Goal: Task Accomplishment & Management: Manage account settings

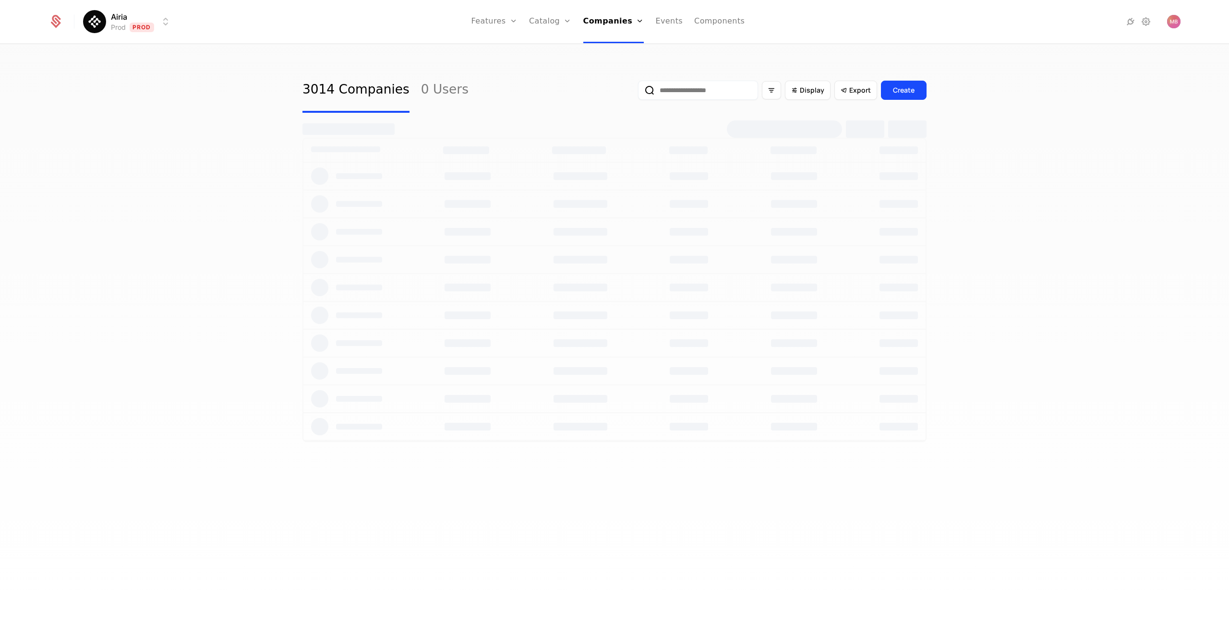
select select "***"
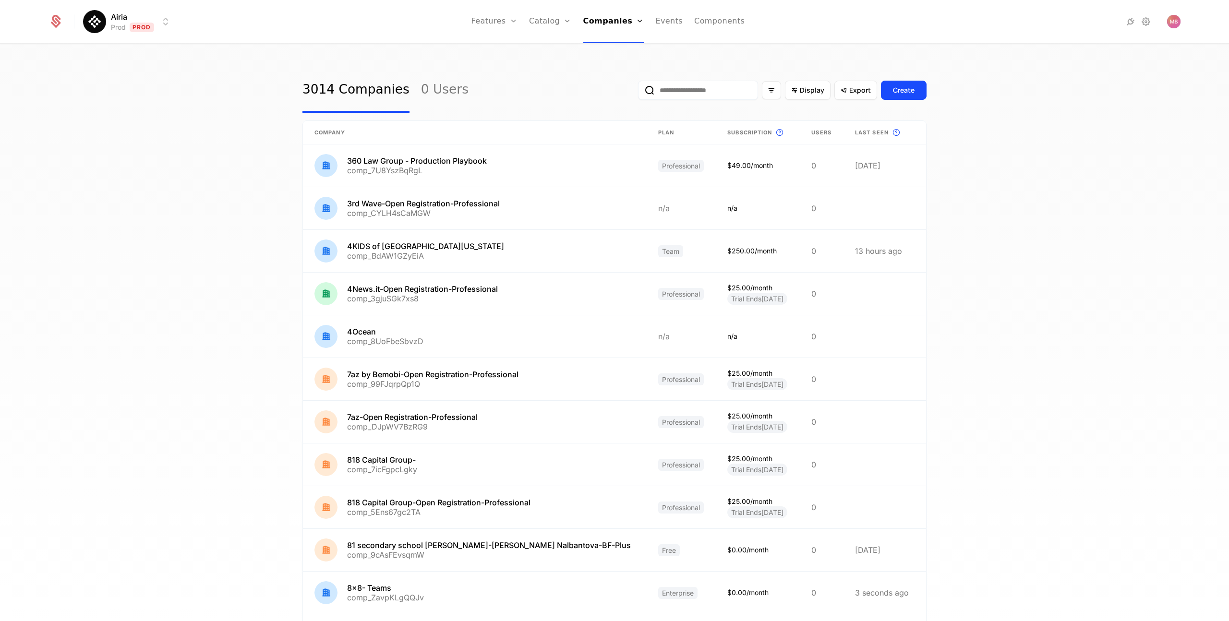
click at [680, 93] on input "email" at bounding box center [698, 90] width 120 height 19
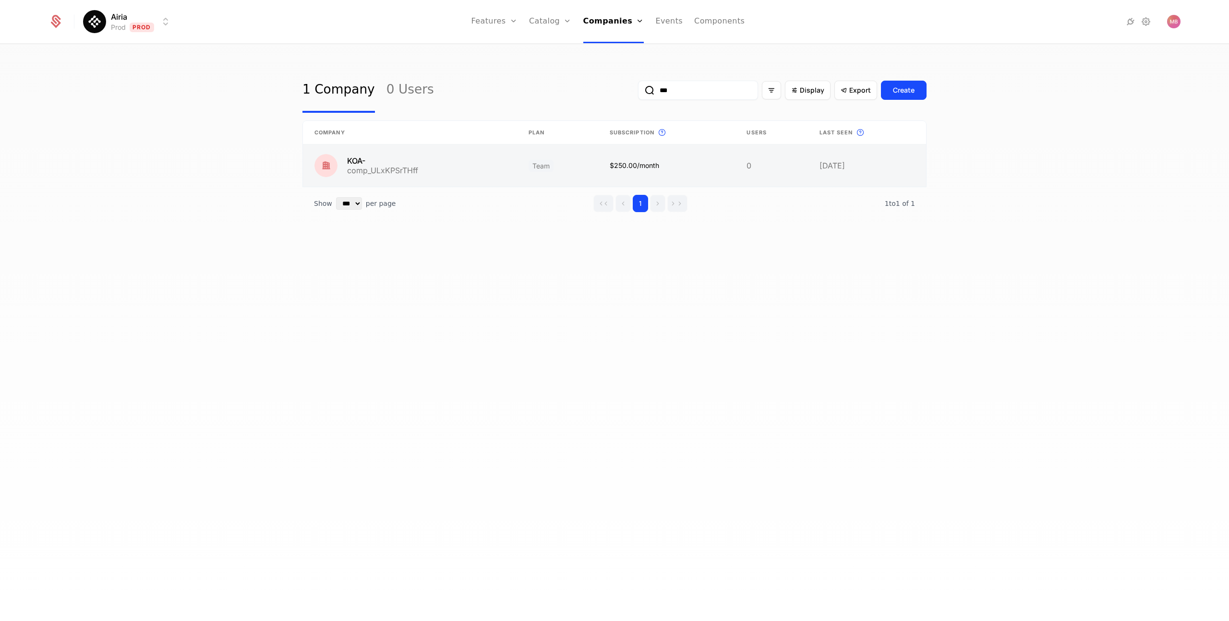
type input "***"
click at [361, 162] on link at bounding box center [410, 165] width 214 height 42
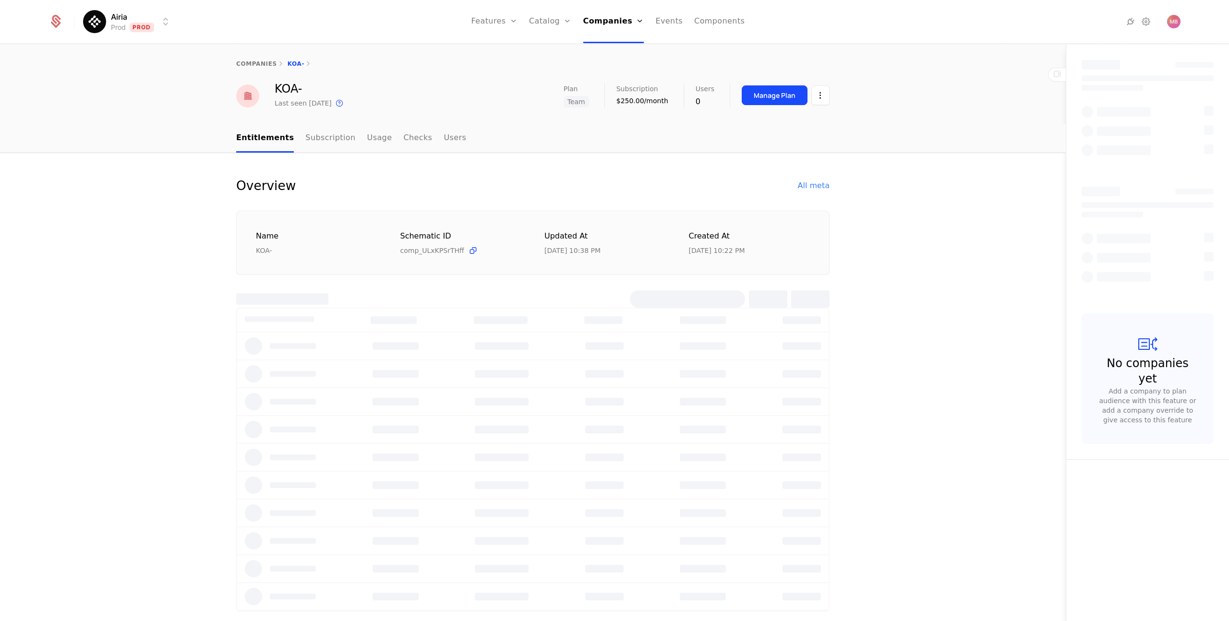
select select "***"
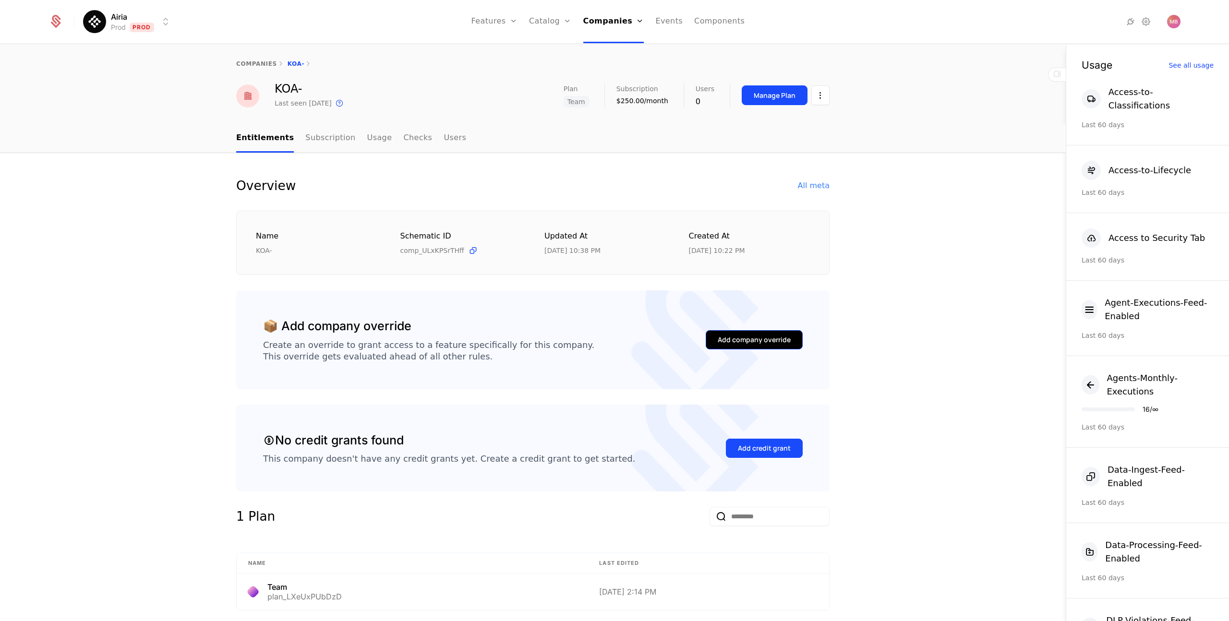
click at [748, 339] on div "Add company override" at bounding box center [754, 340] width 73 height 10
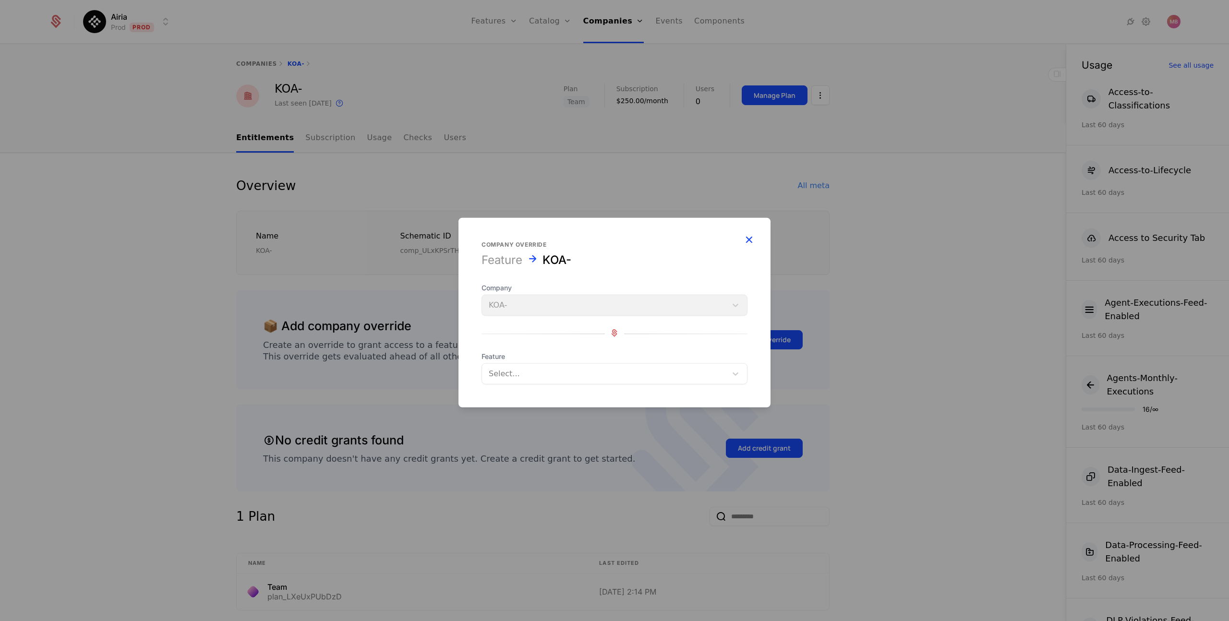
click at [750, 239] on icon "button" at bounding box center [749, 239] width 12 height 12
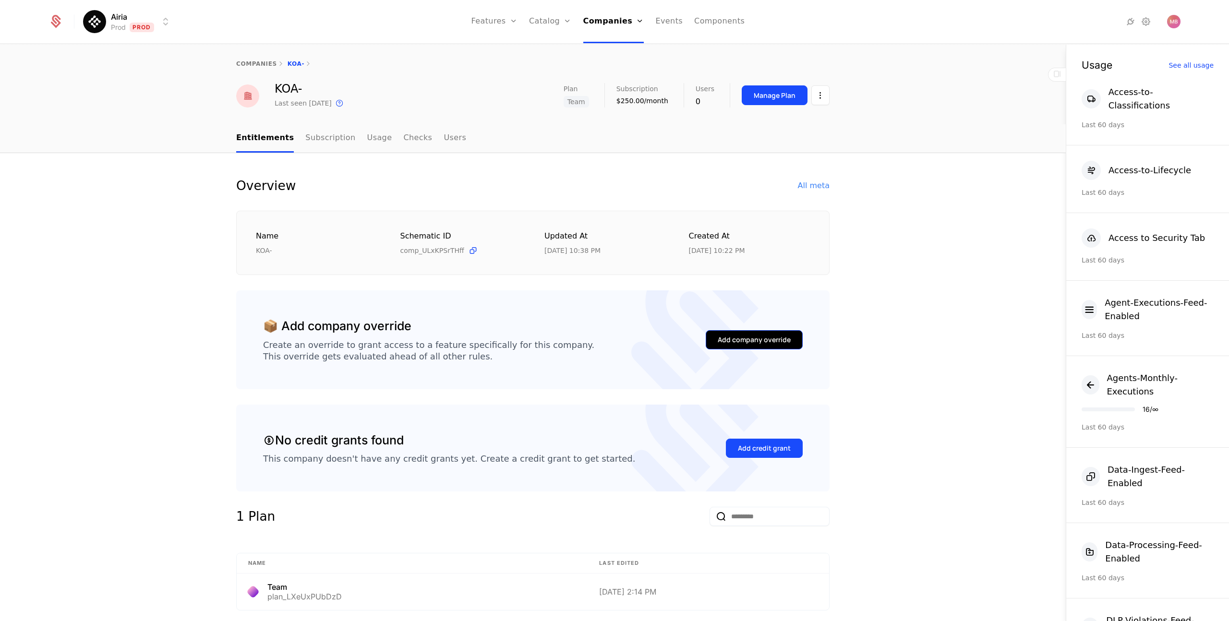
click at [757, 338] on div "Add company override" at bounding box center [754, 340] width 73 height 10
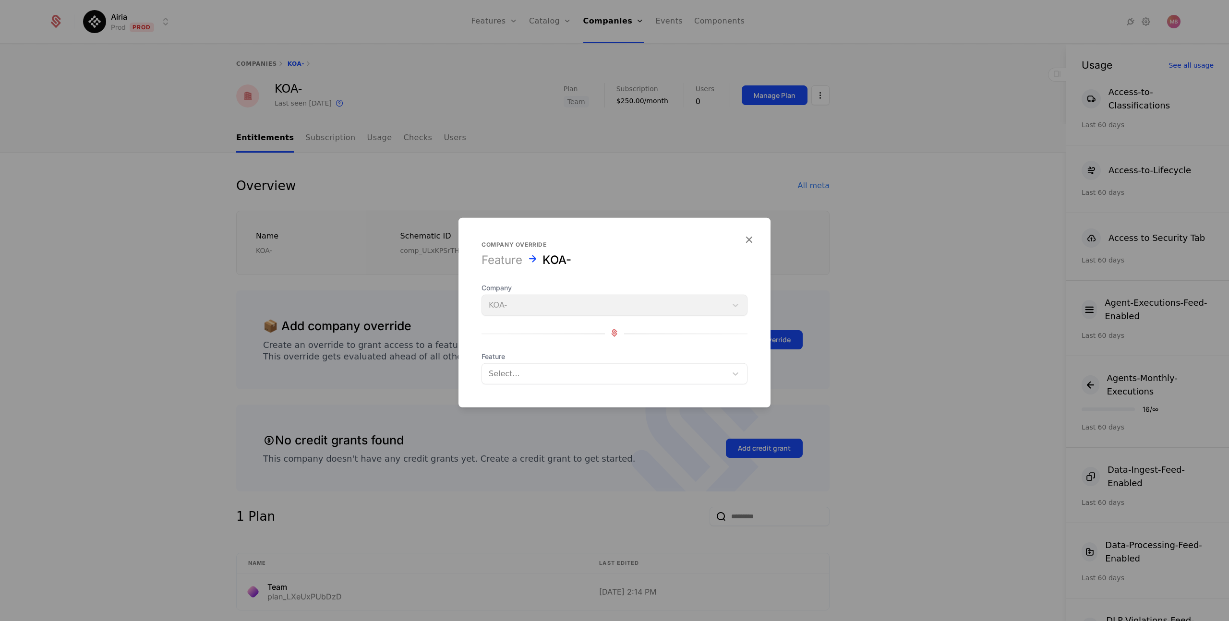
click at [535, 372] on div at bounding box center [604, 373] width 231 height 13
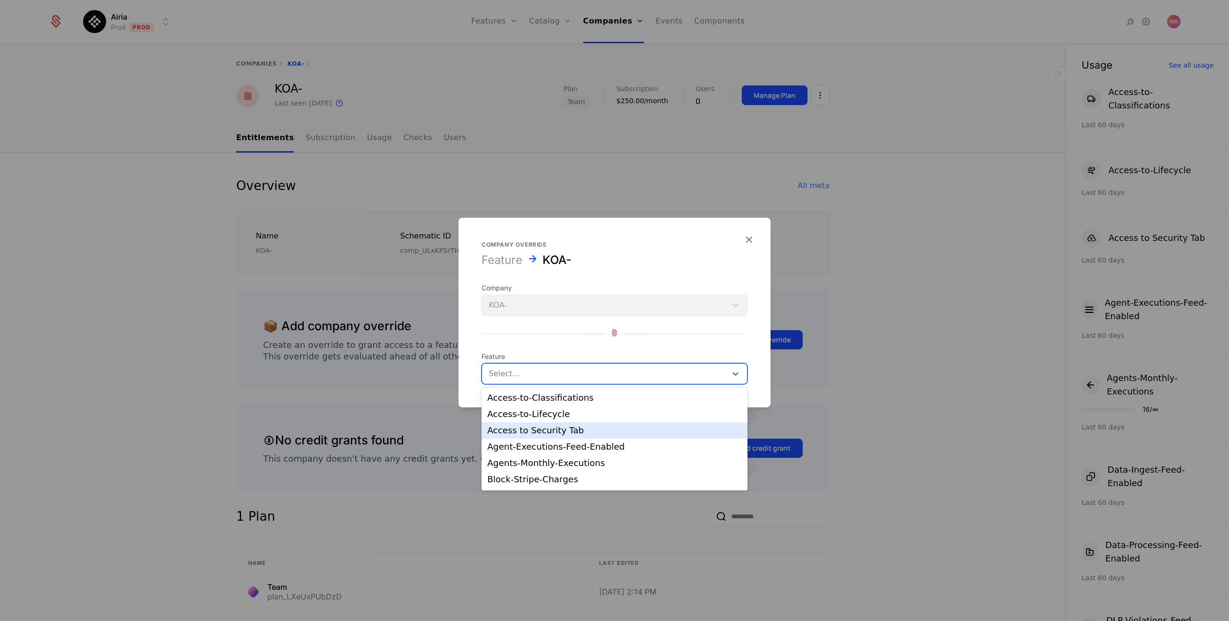
click at [529, 432] on div "Access to Security Tab" at bounding box center [614, 430] width 254 height 9
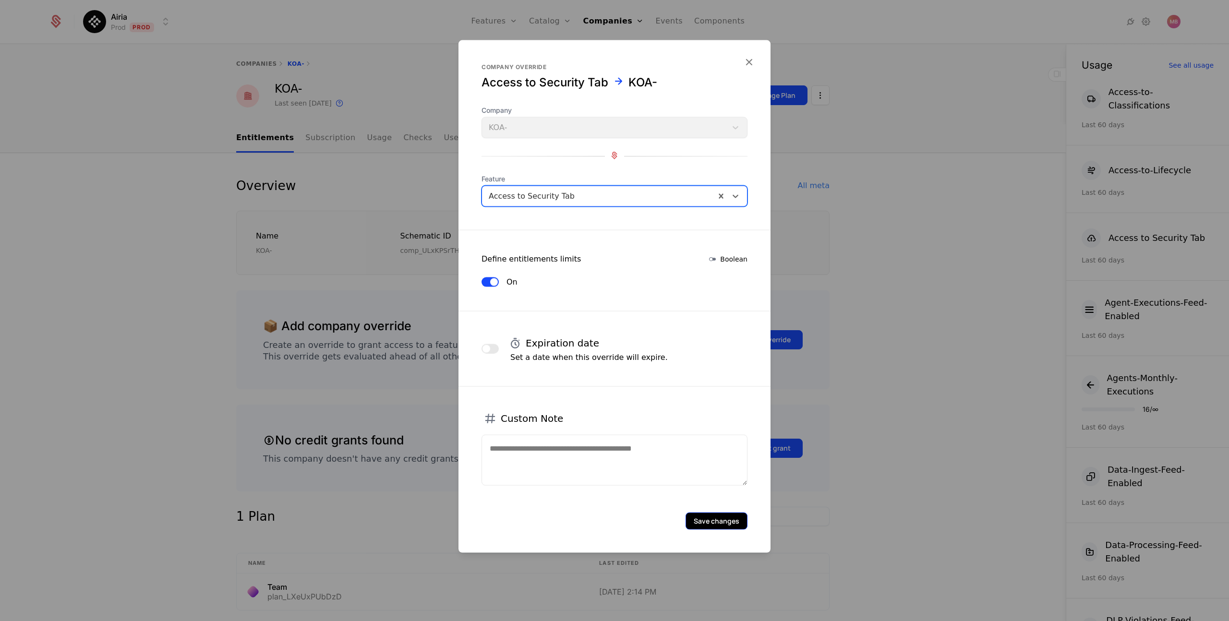
click at [708, 521] on button "Save changes" at bounding box center [716, 521] width 62 height 17
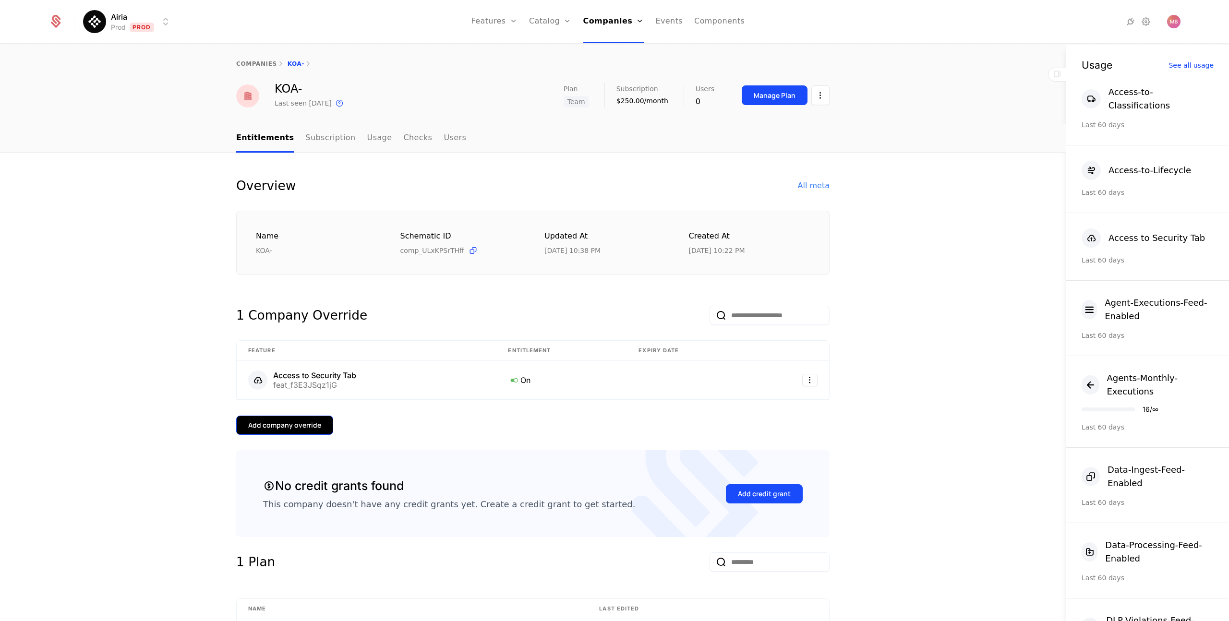
click at [284, 427] on div "Add company override" at bounding box center [284, 425] width 73 height 10
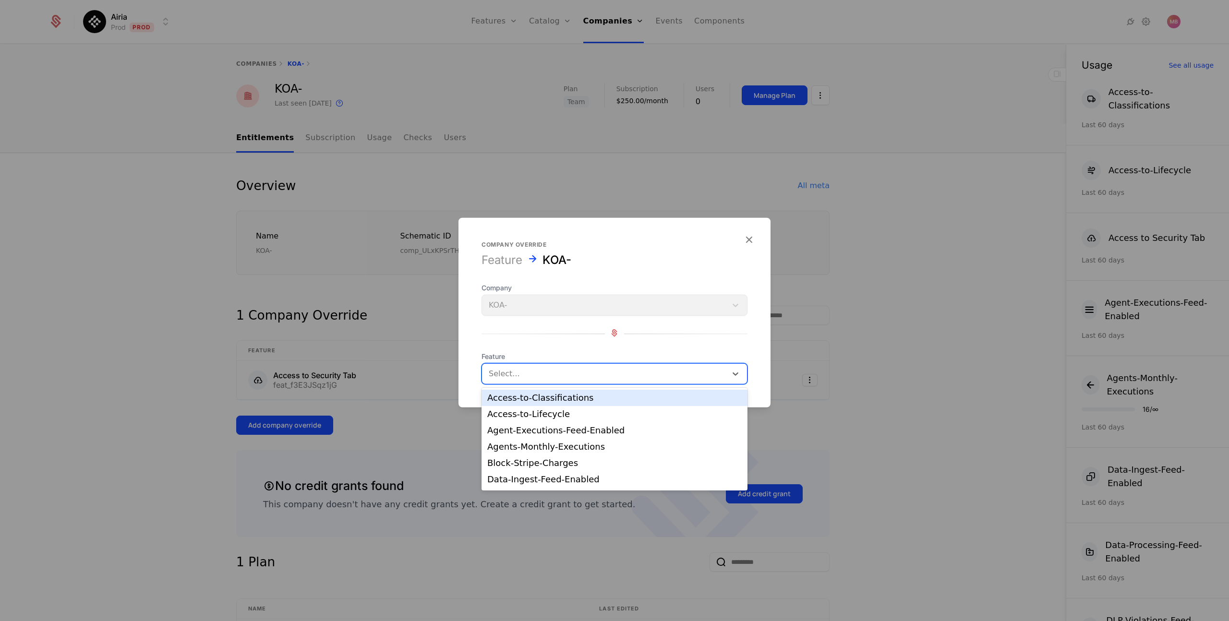
click at [509, 377] on div at bounding box center [604, 373] width 231 height 13
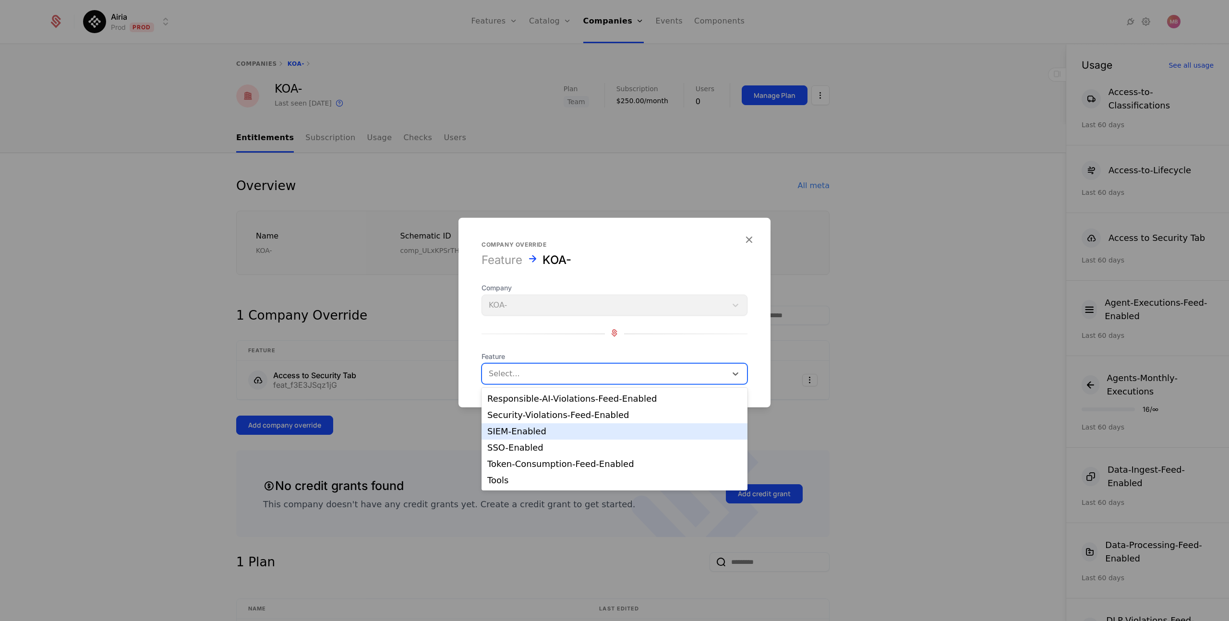
click at [535, 429] on div "SIEM-Enabled" at bounding box center [614, 431] width 254 height 9
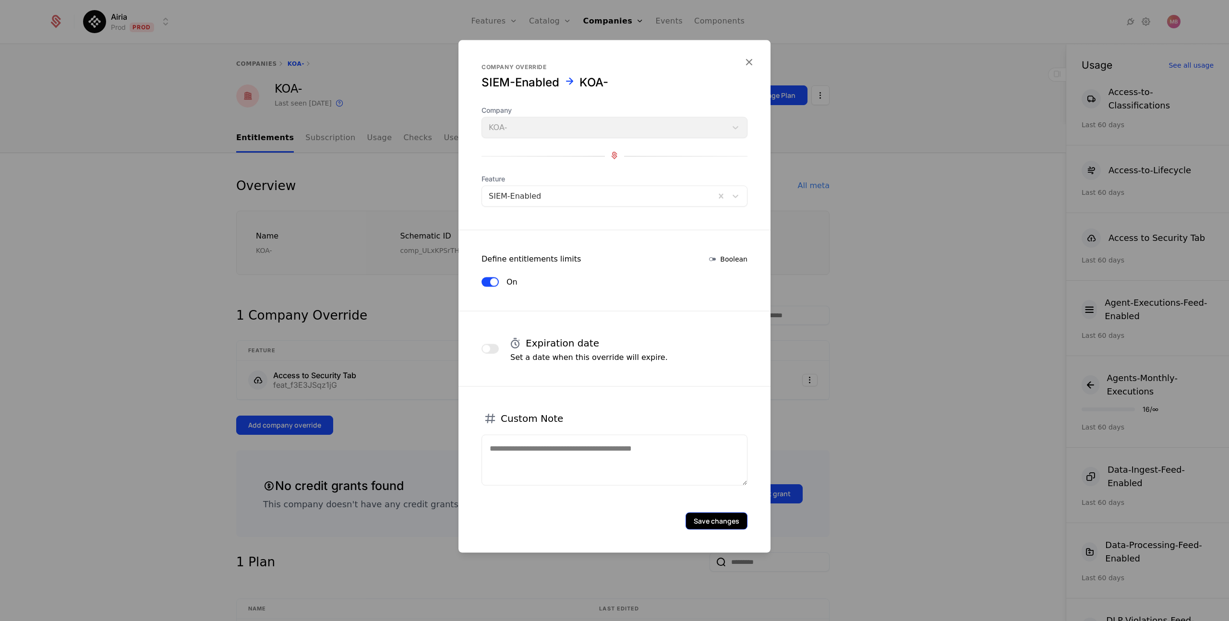
click at [711, 524] on button "Save changes" at bounding box center [716, 521] width 62 height 17
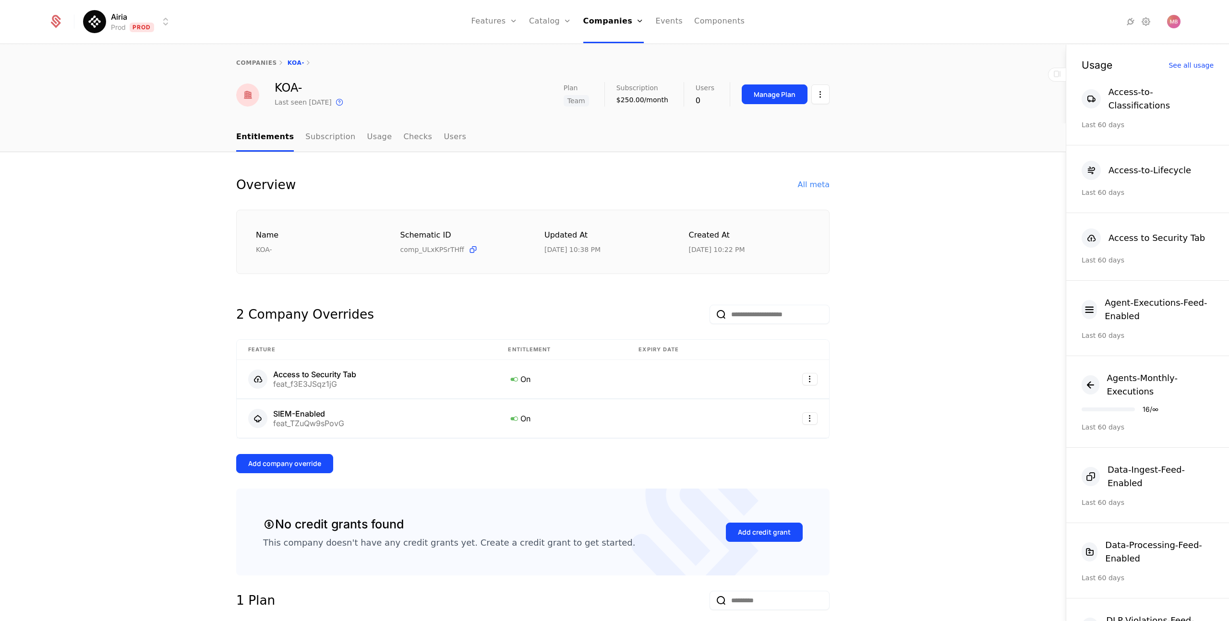
scroll to position [0, 0]
